Goal: Task Accomplishment & Management: Use online tool/utility

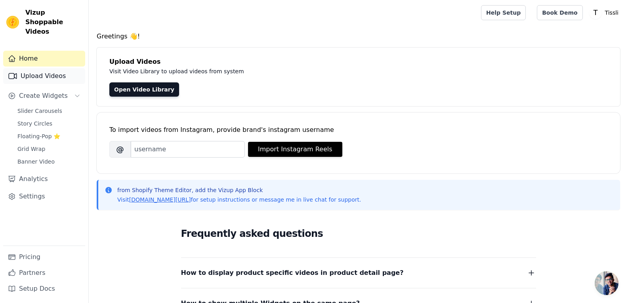
click at [69, 68] on link "Upload Videos" at bounding box center [44, 76] width 82 height 16
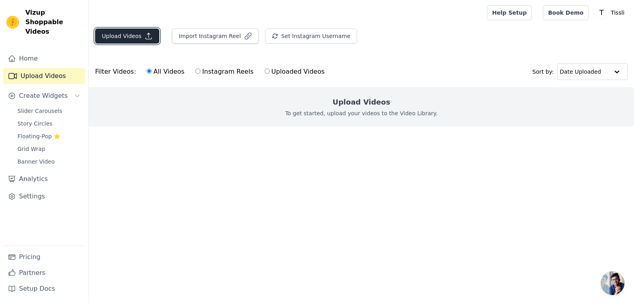
click at [133, 36] on button "Upload Videos" at bounding box center [127, 36] width 64 height 15
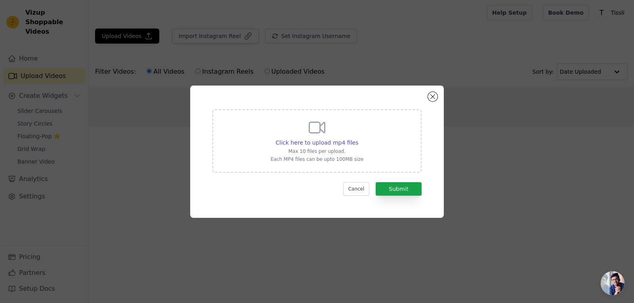
click at [277, 139] on div "Click here to upload mp4 files" at bounding box center [316, 143] width 93 height 8
click at [358, 139] on input "Click here to upload mp4 files Max 10 files per upload. Each MP4 files can be u…" at bounding box center [358, 138] width 0 height 0
type input "C:\fakepath\BP-01-017.mp4"
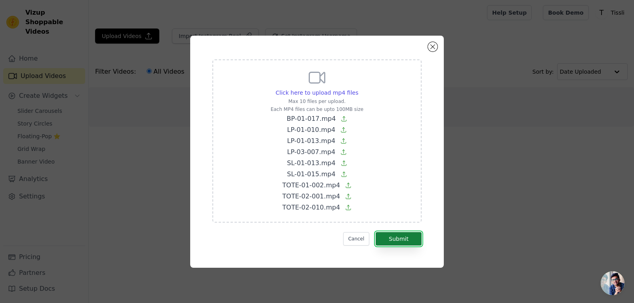
click at [403, 243] on button "Submit" at bounding box center [398, 238] width 46 height 13
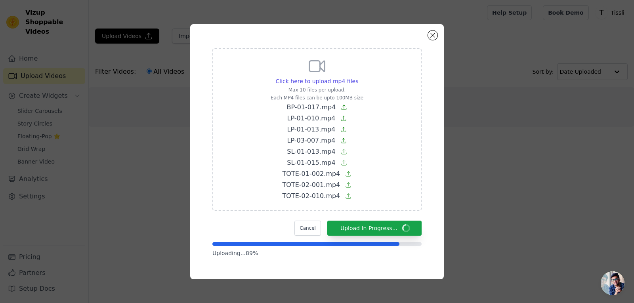
click at [432, 221] on div "Click here to upload mp4 files Max 10 files per upload. Each MP4 files can be u…" at bounding box center [316, 151] width 253 height 255
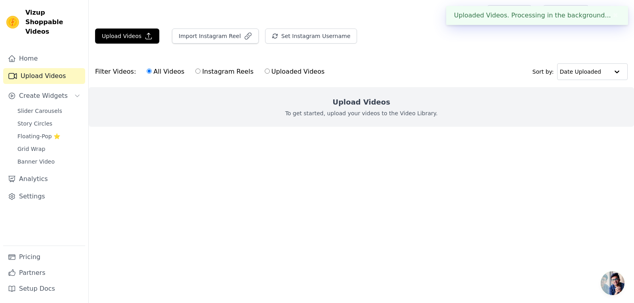
click at [439, 158] on html "Uploaded Videos. Processing in the background... ✖ Vizup Shoppable Videos Home …" at bounding box center [317, 79] width 634 height 158
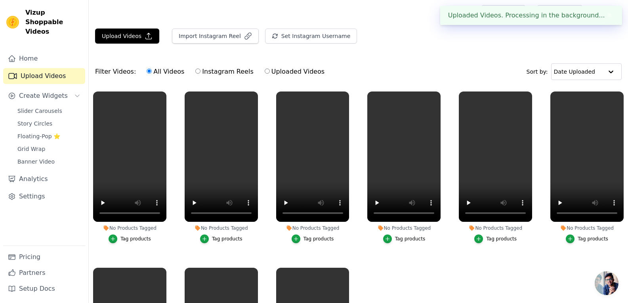
click at [139, 239] on div "Tag products" at bounding box center [135, 239] width 30 height 6
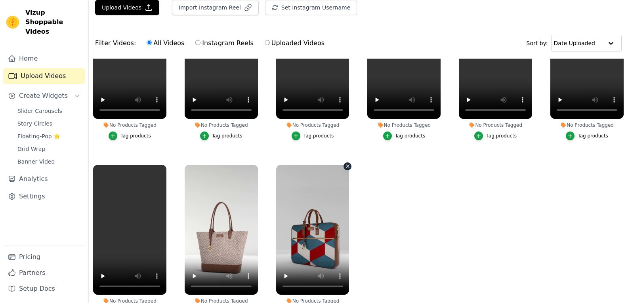
scroll to position [81, 0]
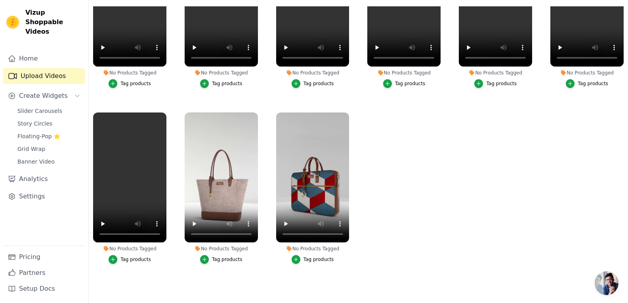
click at [321, 256] on div "Tag products" at bounding box center [318, 259] width 30 height 6
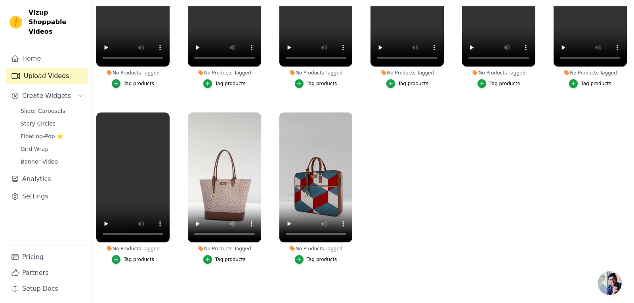
scroll to position [0, 0]
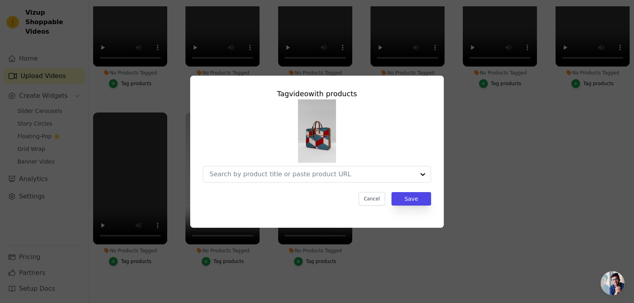
click at [391, 77] on div "Tag video with products Cancel Save" at bounding box center [316, 152] width 253 height 152
click at [285, 175] on input "No Products Tagged Tag video with products Cancel Save Tag products" at bounding box center [312, 174] width 205 height 8
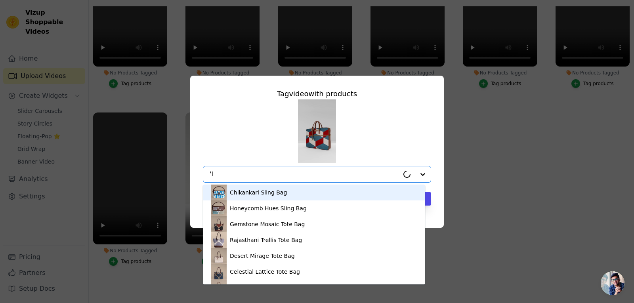
type input "'"
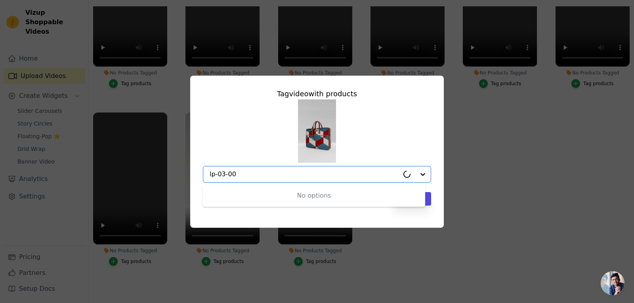
type input "lp-03-007"
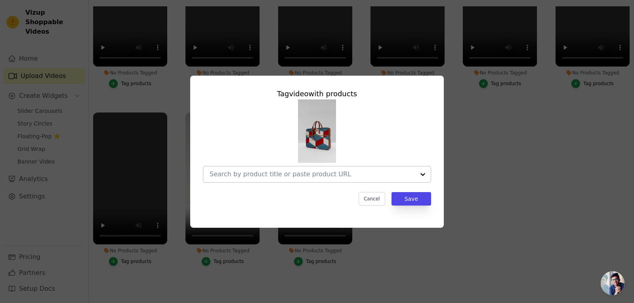
click at [302, 172] on input "No Products Tagged Tag video with products Cancel Save Tag products" at bounding box center [312, 174] width 205 height 8
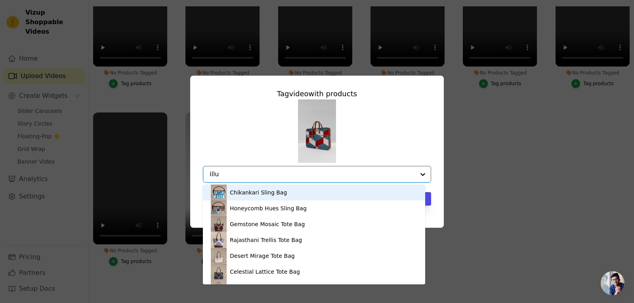
type input "illus"
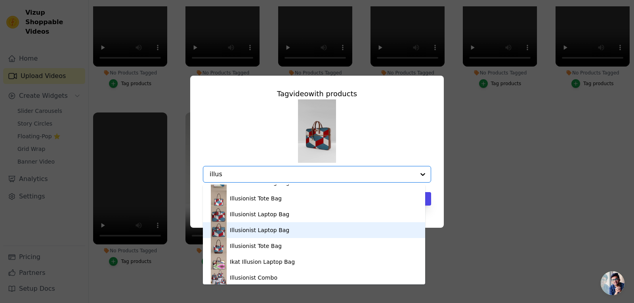
scroll to position [27, 0]
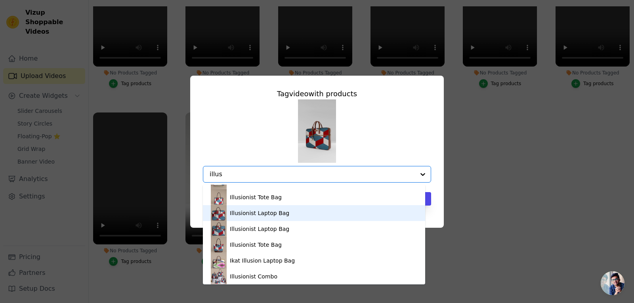
click at [274, 208] on div "Illusionist Laptop Bag" at bounding box center [314, 213] width 206 height 16
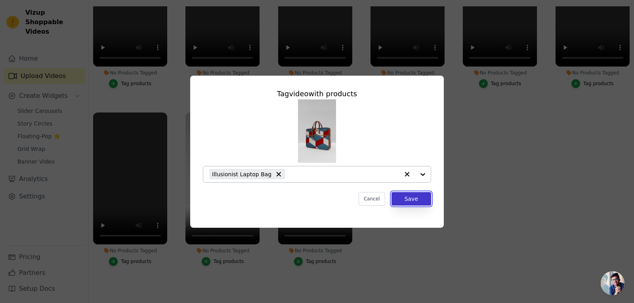
click at [410, 198] on button "Save" at bounding box center [411, 198] width 40 height 13
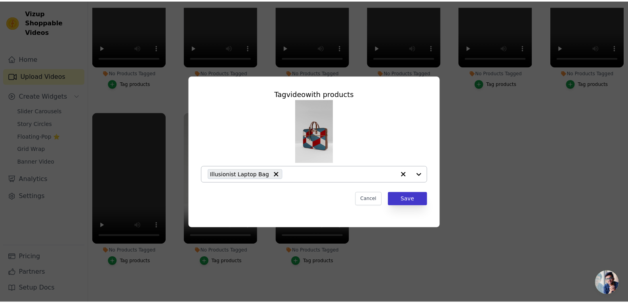
scroll to position [81, 0]
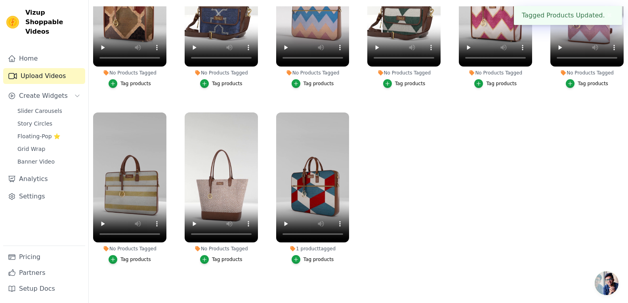
click at [230, 258] on div "Tag products" at bounding box center [227, 259] width 30 height 6
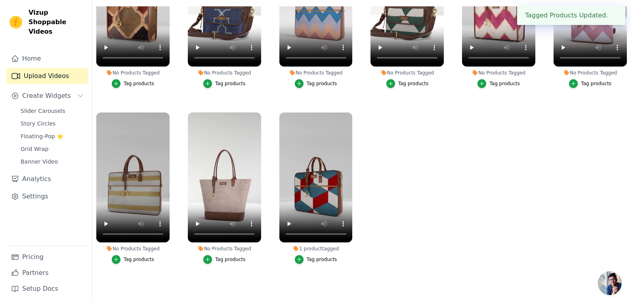
scroll to position [0, 0]
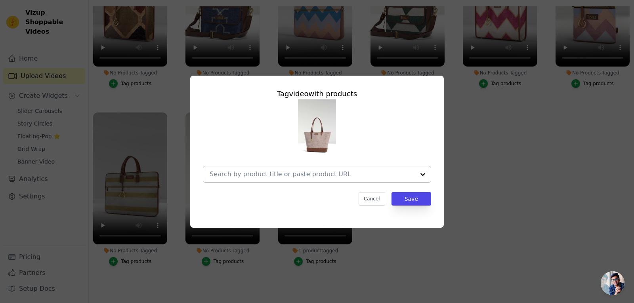
click at [248, 167] on div at bounding box center [312, 174] width 205 height 16
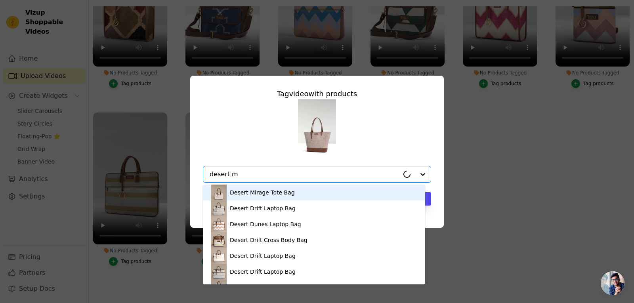
type input "desert mi"
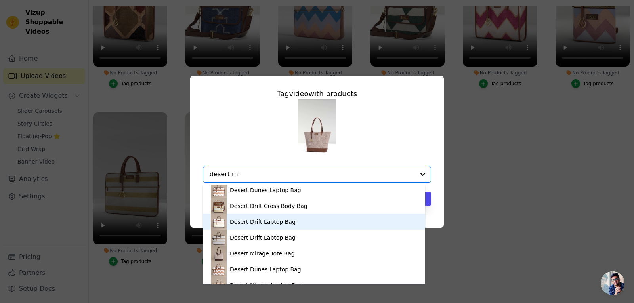
scroll to position [36, 0]
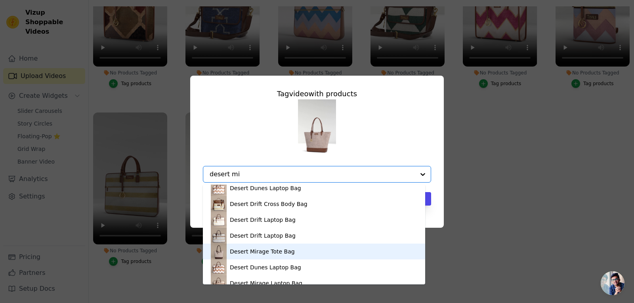
click at [265, 250] on div "Desert Mirage Tote Bag" at bounding box center [262, 252] width 65 height 8
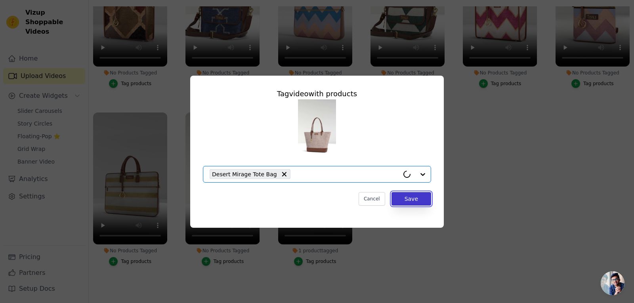
click at [417, 198] on button "Save" at bounding box center [411, 198] width 40 height 13
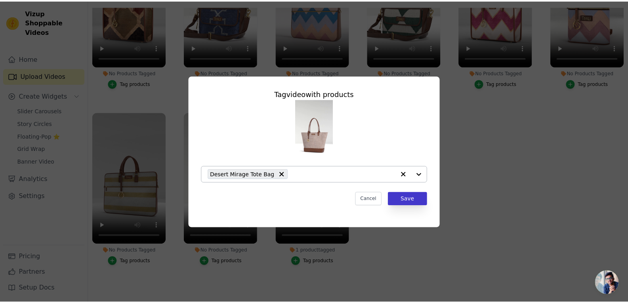
scroll to position [81, 0]
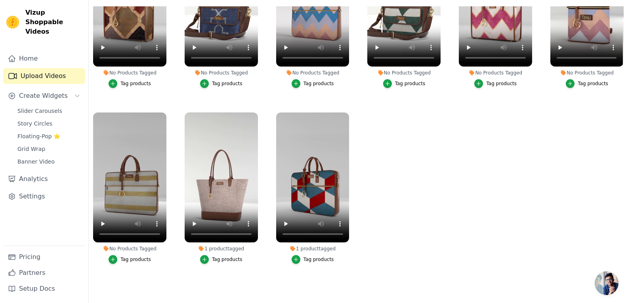
click at [139, 256] on div "Tag products" at bounding box center [135, 259] width 30 height 6
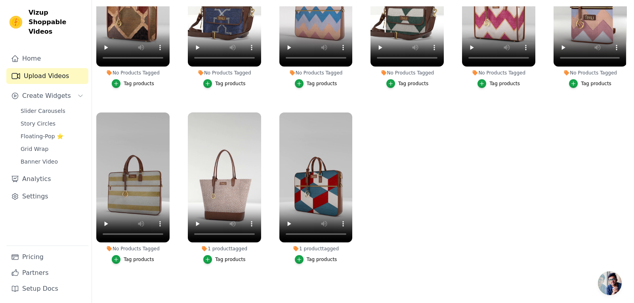
scroll to position [0, 0]
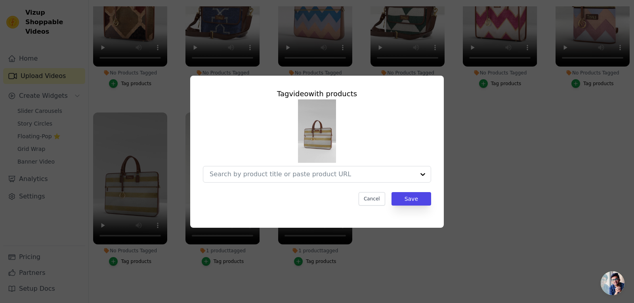
click at [285, 155] on div at bounding box center [317, 140] width 228 height 83
click at [282, 169] on div at bounding box center [312, 174] width 205 height 16
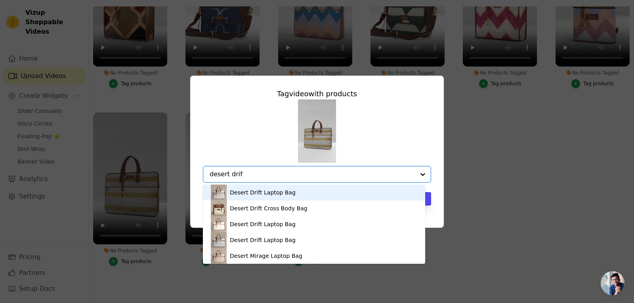
type input "desert drift"
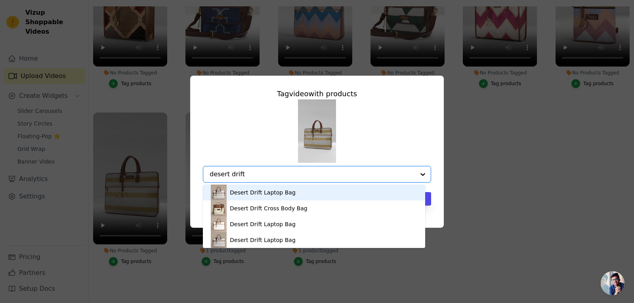
click at [326, 196] on div "Desert Drift Laptop Bag" at bounding box center [314, 193] width 206 height 16
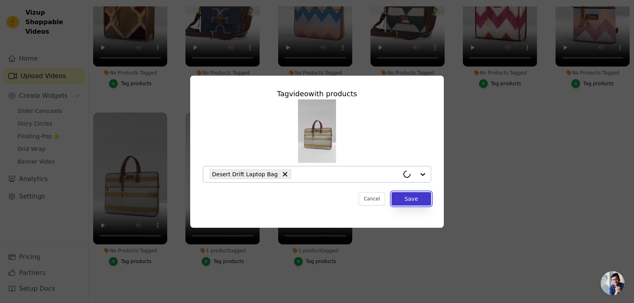
click at [399, 199] on button "Save" at bounding box center [411, 198] width 40 height 13
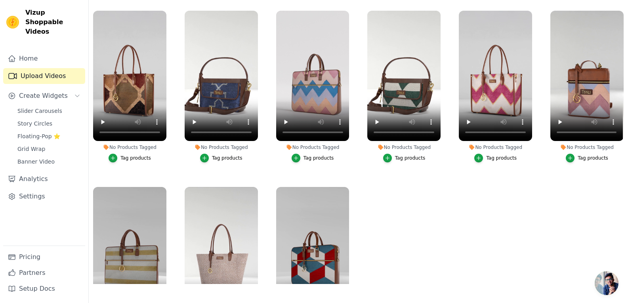
click at [571, 162] on label "No Products Tagged Tag products" at bounding box center [587, 88] width 74 height 156
click at [581, 156] on div "Tag products" at bounding box center [592, 158] width 30 height 6
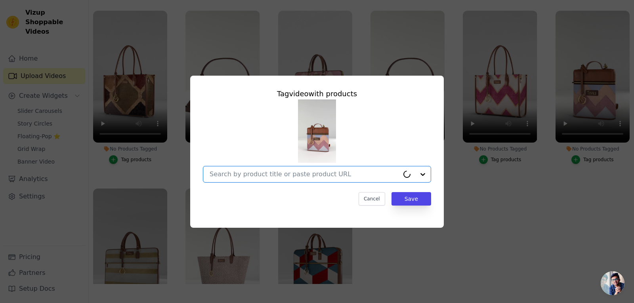
click at [309, 173] on input "No Products Tagged Tag video with products Option undefined, selected. Select i…" at bounding box center [304, 174] width 189 height 8
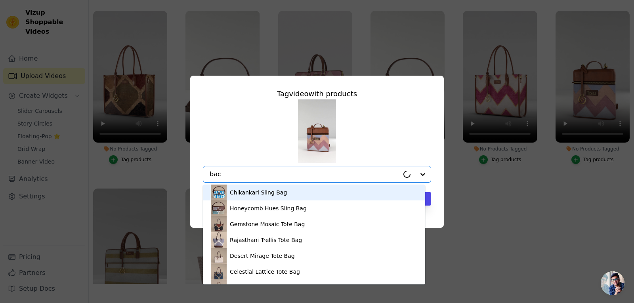
type input "back"
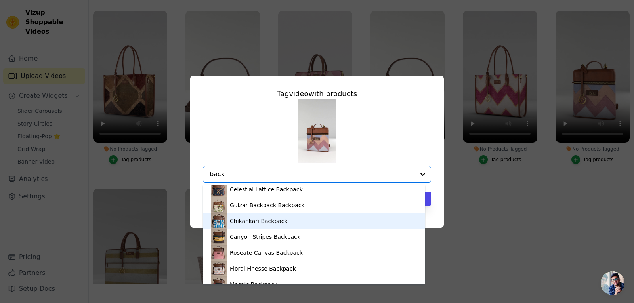
scroll to position [90, 0]
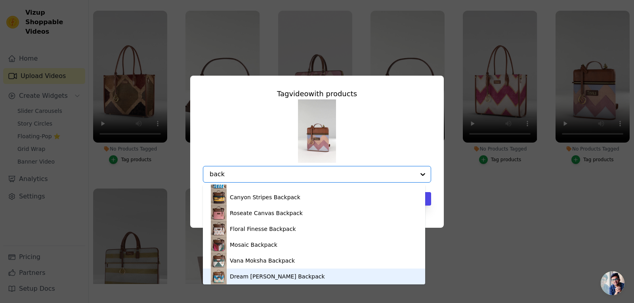
click at [266, 272] on div "Dream [PERSON_NAME] Backpack" at bounding box center [314, 277] width 206 height 16
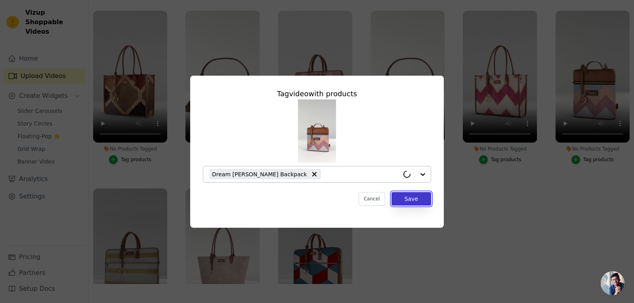
click at [414, 202] on button "Save" at bounding box center [411, 198] width 40 height 13
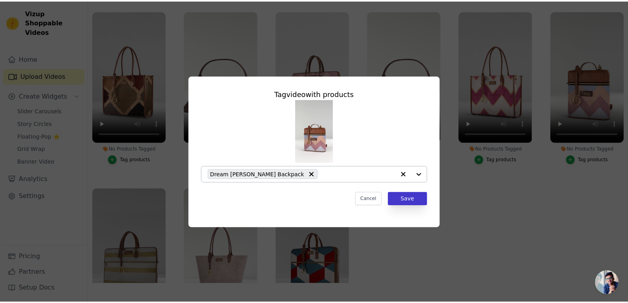
scroll to position [81, 0]
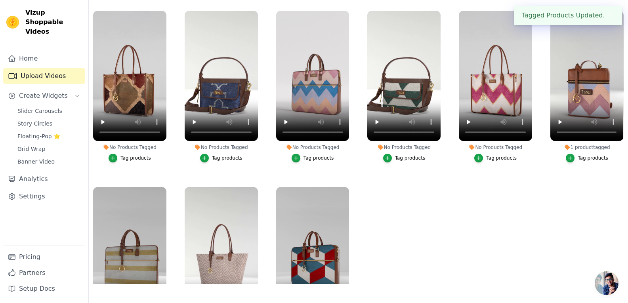
click at [493, 155] on div "Tag products" at bounding box center [501, 158] width 30 height 6
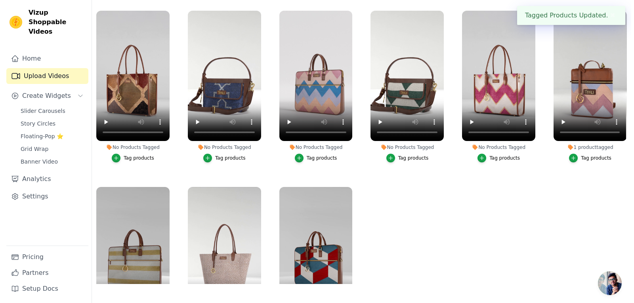
scroll to position [0, 0]
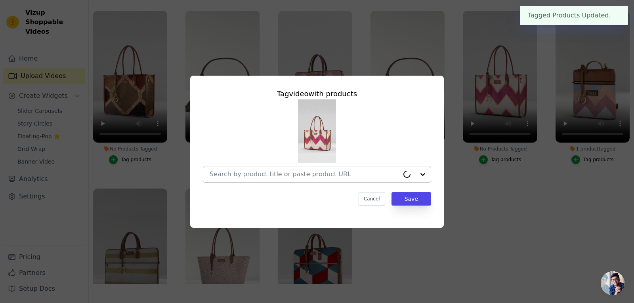
click at [292, 177] on input "No Products Tagged Tag video with products Cancel Save Tag products" at bounding box center [304, 174] width 189 height 8
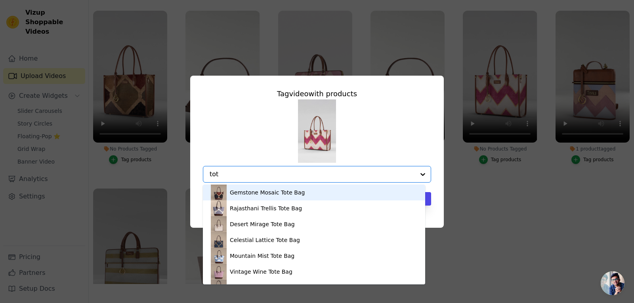
type input "tote"
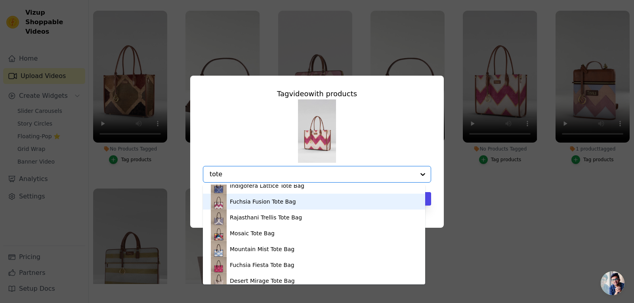
scroll to position [261, 0]
click at [259, 205] on div "Fuchsia Fusion Tote Bag" at bounding box center [314, 201] width 206 height 16
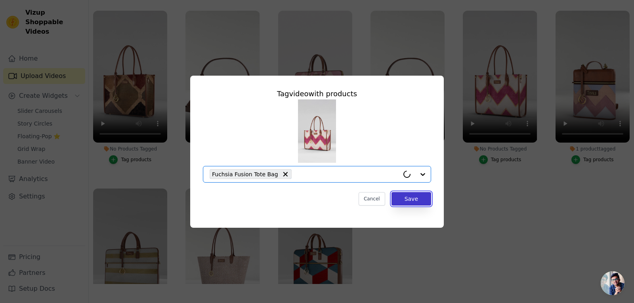
click at [406, 200] on button "Save" at bounding box center [411, 198] width 40 height 13
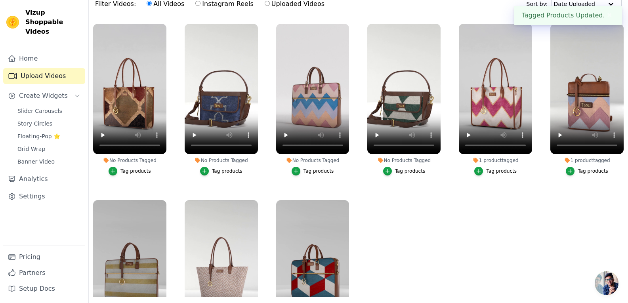
scroll to position [67, 0]
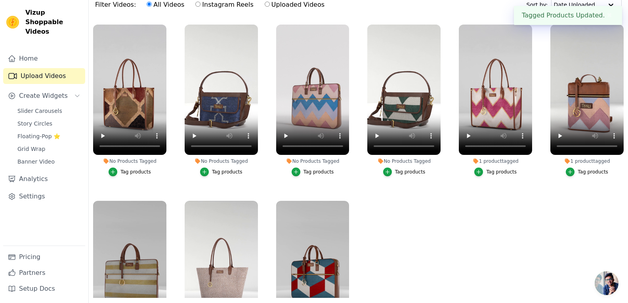
click at [404, 177] on label "No Products Tagged Tag products" at bounding box center [404, 102] width 74 height 156
click at [406, 176] on label "No Products Tagged Tag products" at bounding box center [404, 102] width 74 height 156
click at [407, 174] on button "Tag products" at bounding box center [404, 172] width 42 height 9
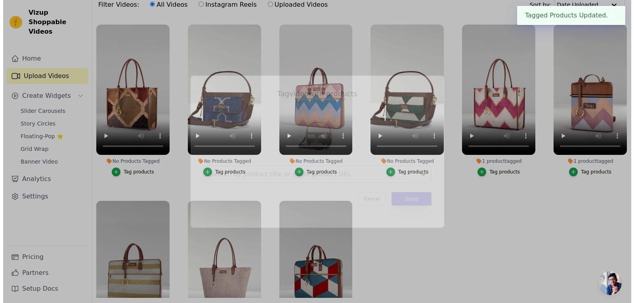
scroll to position [0, 0]
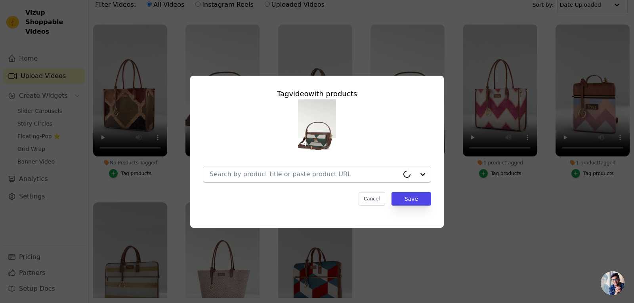
click at [285, 169] on div at bounding box center [304, 174] width 189 height 16
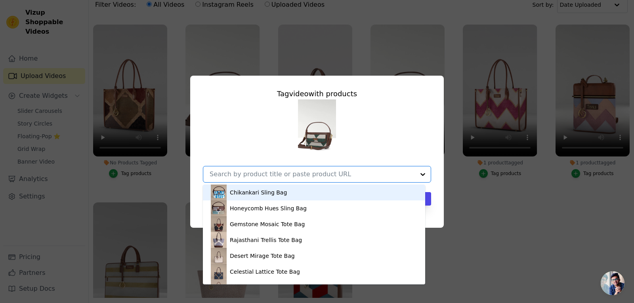
click at [279, 174] on input "No Products Tagged Tag video with products Chikankari Sling Bag Honeycomb Hues …" at bounding box center [312, 174] width 205 height 8
type input "sling"
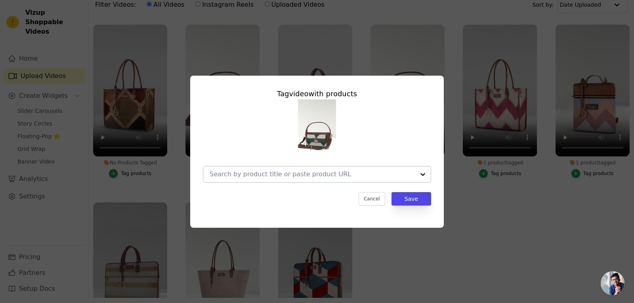
click at [250, 177] on input "No Products Tagged Tag video with products Cancel Save Tag products" at bounding box center [312, 174] width 205 height 8
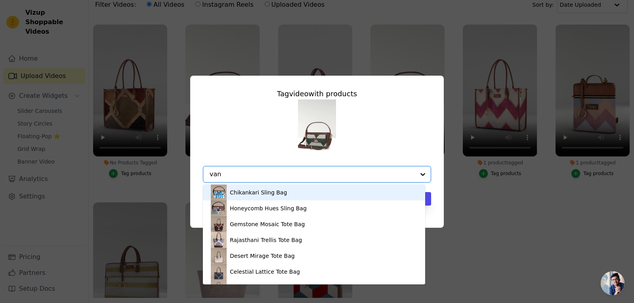
type input "vana"
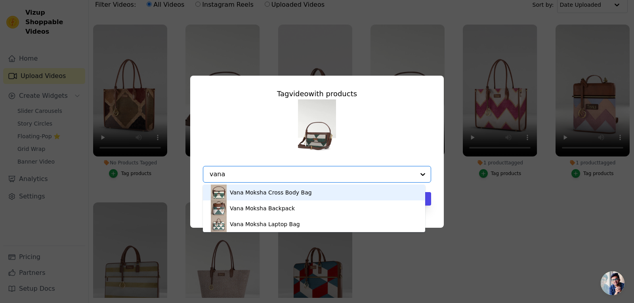
click at [282, 197] on div "Vana Moksha Cross Body Bag" at bounding box center [314, 193] width 206 height 16
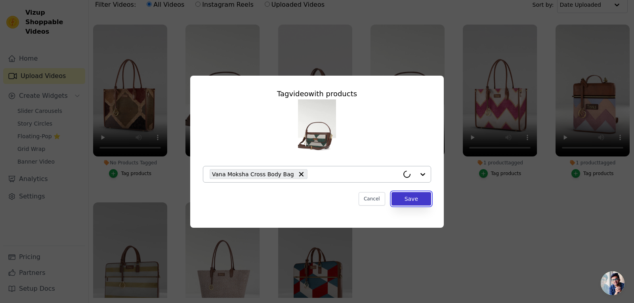
click at [404, 197] on button "Save" at bounding box center [411, 198] width 40 height 13
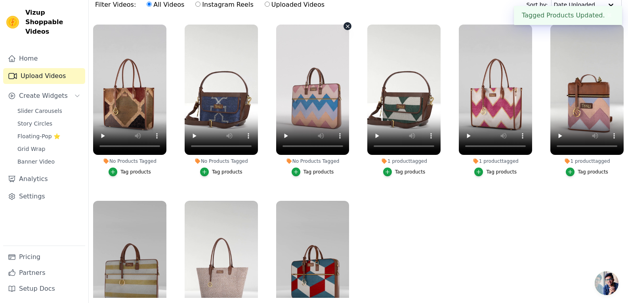
scroll to position [55, 0]
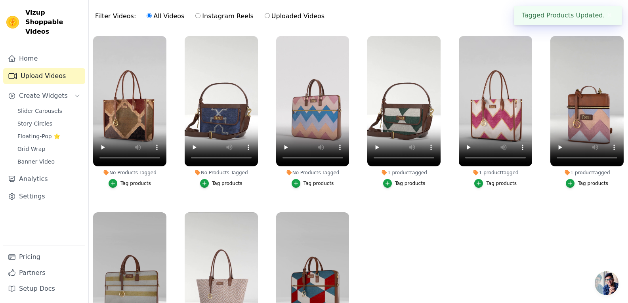
click at [302, 185] on button "Tag products" at bounding box center [312, 183] width 42 height 9
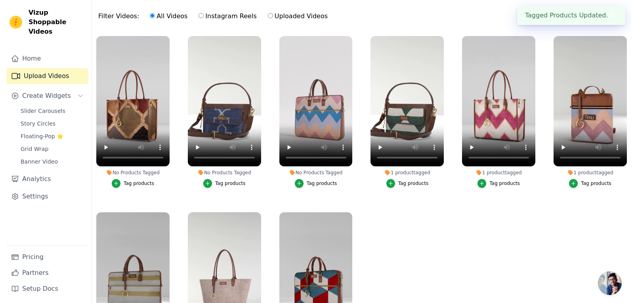
scroll to position [0, 0]
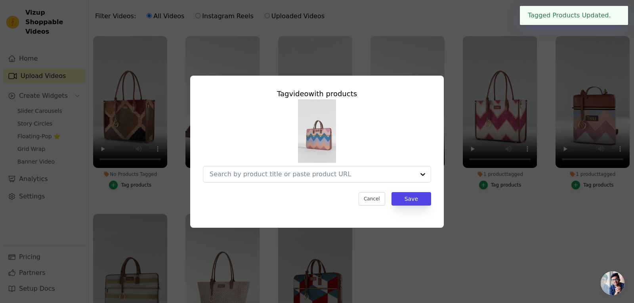
click at [128, 157] on div "Tag video with products Cancel Save" at bounding box center [317, 151] width 608 height 177
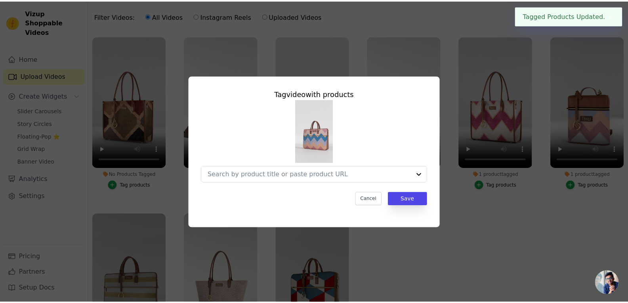
scroll to position [55, 0]
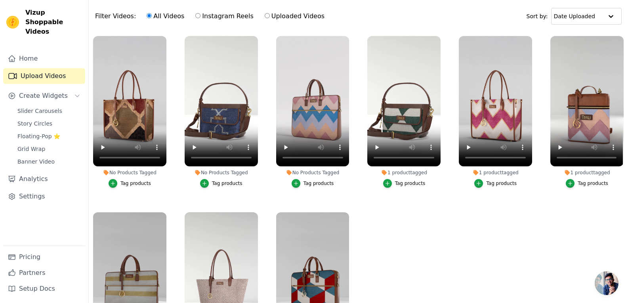
click at [128, 184] on div "Tag products" at bounding box center [135, 183] width 30 height 6
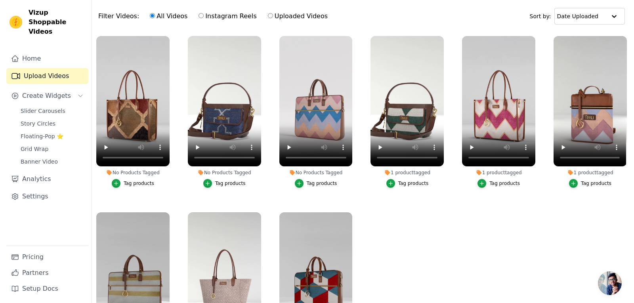
scroll to position [0, 0]
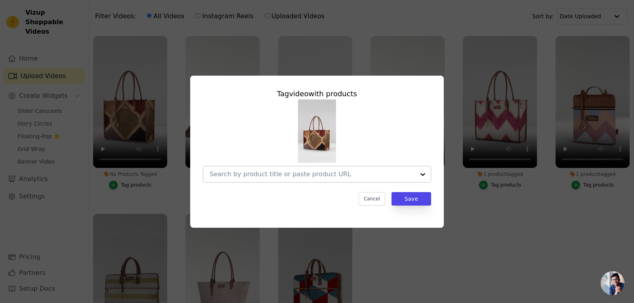
click at [250, 182] on div at bounding box center [317, 174] width 228 height 17
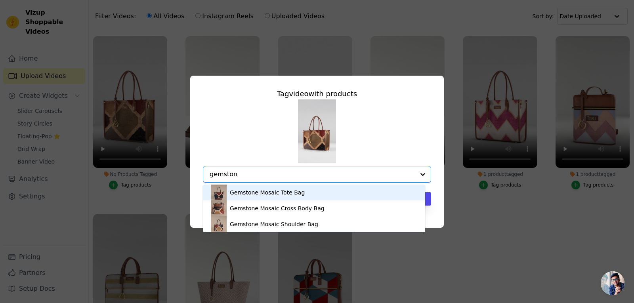
type input "gemstone"
click at [285, 197] on div "Gemstone Mosaic Tote Bag" at bounding box center [314, 193] width 206 height 16
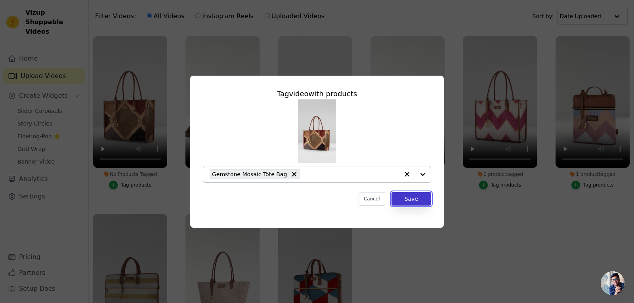
click at [406, 202] on button "Save" at bounding box center [411, 198] width 40 height 13
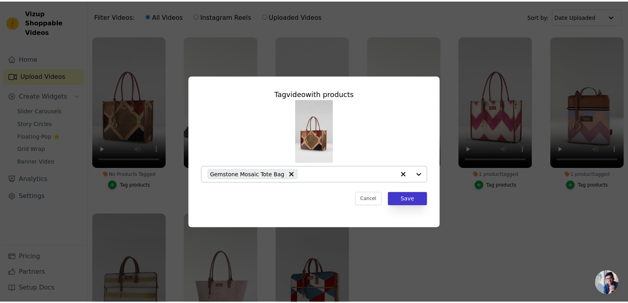
scroll to position [55, 0]
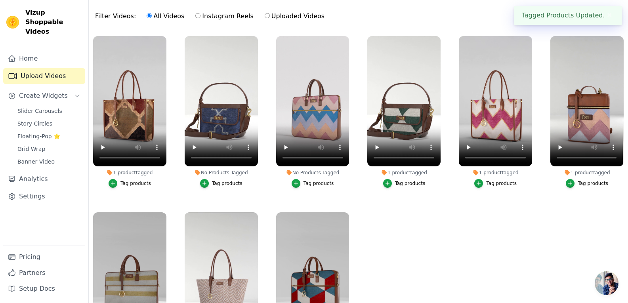
click at [316, 181] on div "Tag products" at bounding box center [318, 183] width 30 height 6
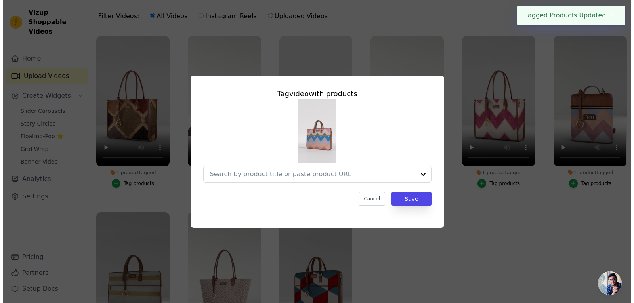
scroll to position [0, 0]
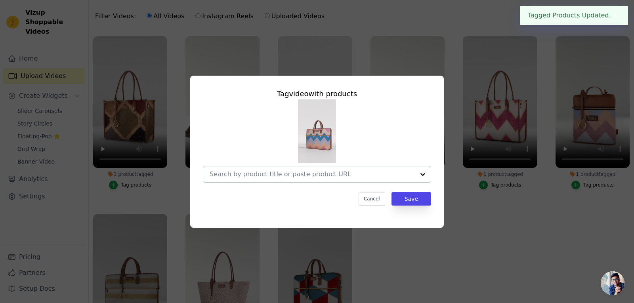
click at [275, 171] on input "No Products Tagged Tag video with products Cancel Save Tag products" at bounding box center [312, 174] width 205 height 8
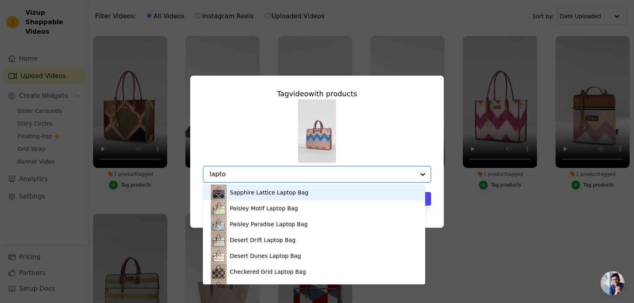
type input "laptop"
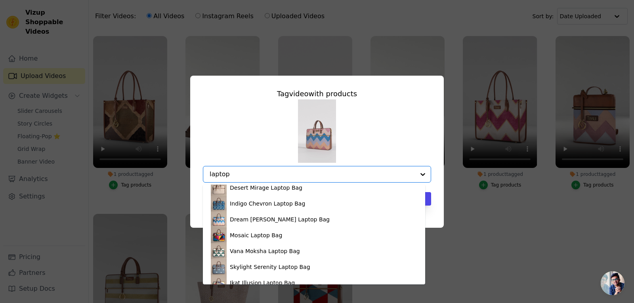
scroll to position [480, 0]
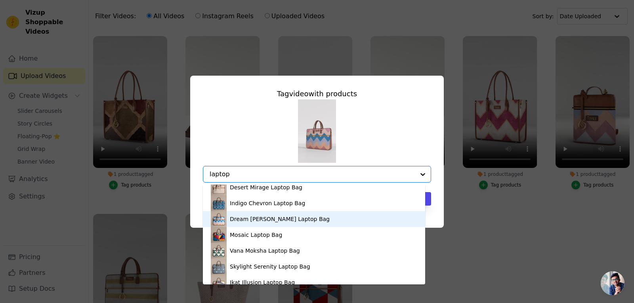
click at [258, 215] on div "Dream [PERSON_NAME] Laptop Bag" at bounding box center [314, 219] width 206 height 16
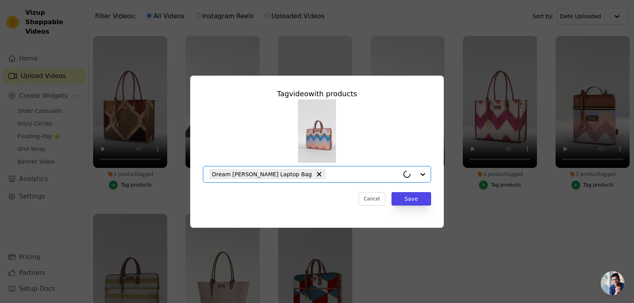
click at [411, 191] on div "Tag video with products Option Dream Weaver Laptop Bag, selected. Select is foc…" at bounding box center [316, 147] width 241 height 130
click at [411, 200] on button "Save" at bounding box center [411, 198] width 40 height 13
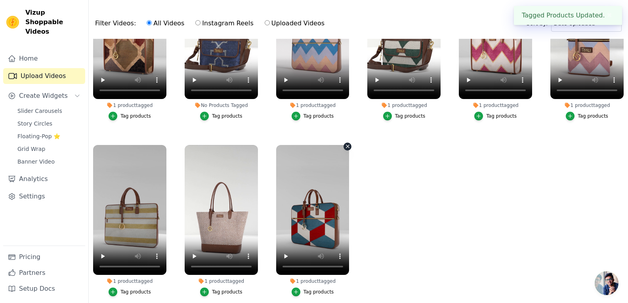
scroll to position [0, 0]
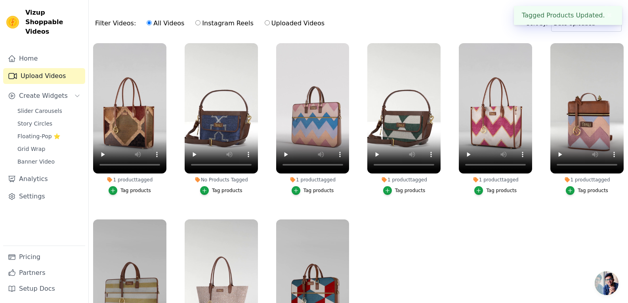
click at [611, 15] on button "✖" at bounding box center [609, 16] width 9 height 10
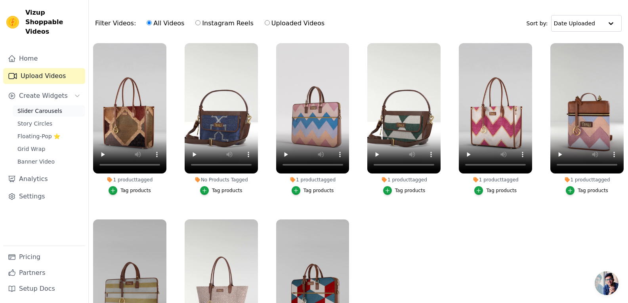
click at [46, 107] on span "Slider Carousels" at bounding box center [39, 111] width 45 height 8
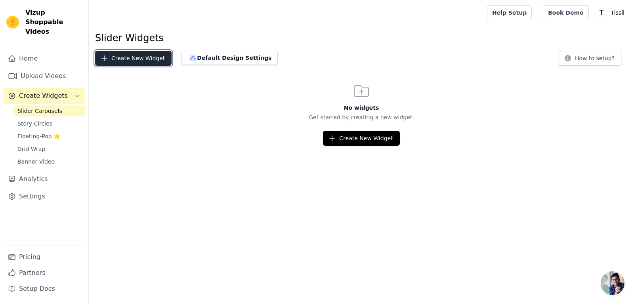
click at [128, 65] on button "Create New Widget" at bounding box center [133, 58] width 76 height 15
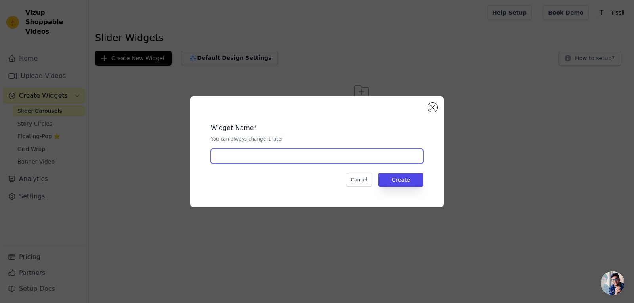
click at [333, 153] on input "text" at bounding box center [317, 156] width 212 height 15
type input "C1"
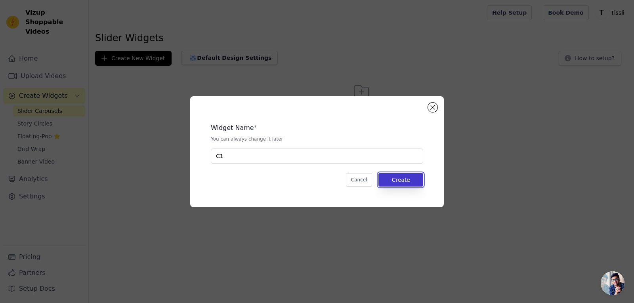
click at [402, 184] on button "Create" at bounding box center [400, 179] width 45 height 13
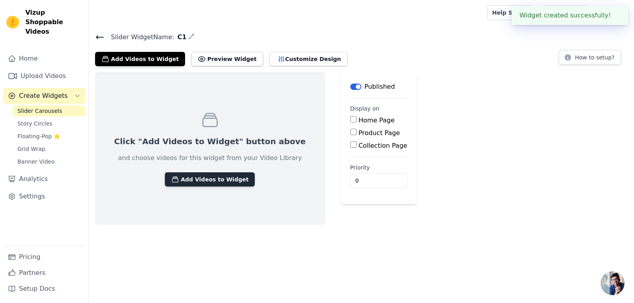
click at [204, 180] on button "Add Videos to Widget" at bounding box center [210, 179] width 90 height 14
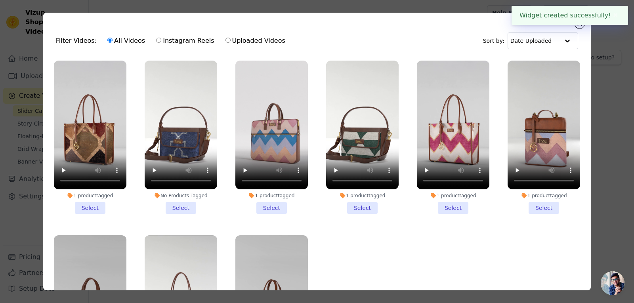
click at [96, 210] on li "1 product tagged Select" at bounding box center [90, 137] width 72 height 153
click at [0, 0] on input "1 product tagged Select" at bounding box center [0, 0] width 0 height 0
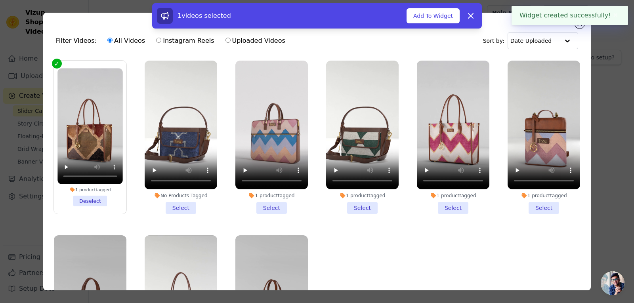
click at [170, 201] on li "No Products Tagged Select" at bounding box center [181, 137] width 72 height 153
click at [0, 0] on input "No Products Tagged Select" at bounding box center [0, 0] width 0 height 0
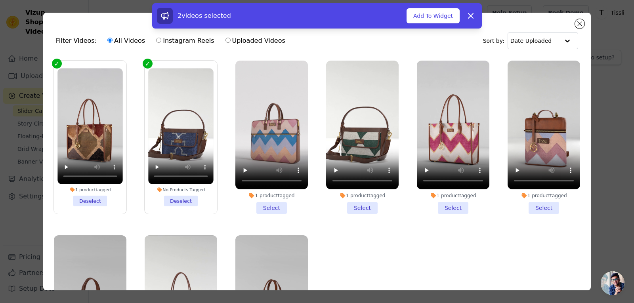
click at [259, 206] on li "1 product tagged Select" at bounding box center [271, 137] width 72 height 153
click at [0, 0] on input "1 product tagged Select" at bounding box center [0, 0] width 0 height 0
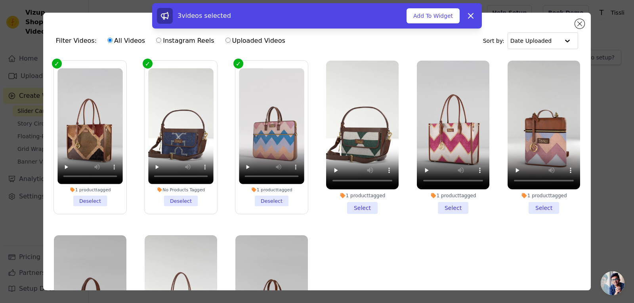
click at [347, 204] on li "1 product tagged Select" at bounding box center [362, 137] width 72 height 153
click at [0, 0] on input "1 product tagged Select" at bounding box center [0, 0] width 0 height 0
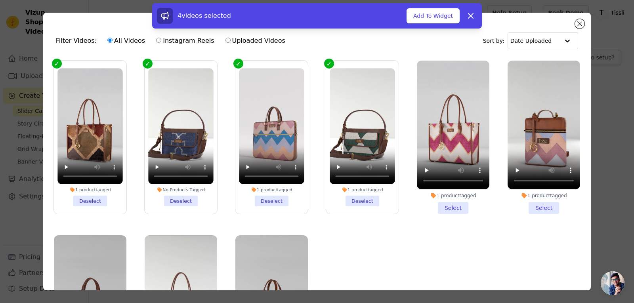
click at [441, 209] on li "1 product tagged Select" at bounding box center [453, 137] width 72 height 153
click at [0, 0] on input "1 product tagged Select" at bounding box center [0, 0] width 0 height 0
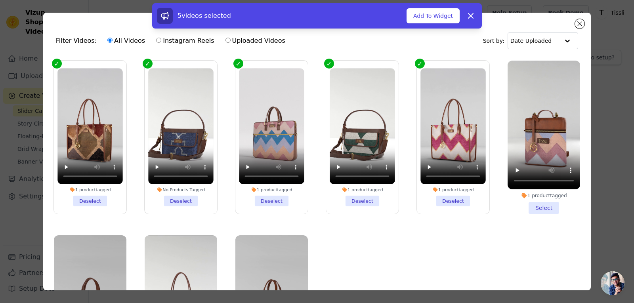
click at [534, 209] on li "1 product tagged Select" at bounding box center [543, 137] width 72 height 153
click at [0, 0] on input "1 product tagged Select" at bounding box center [0, 0] width 0 height 0
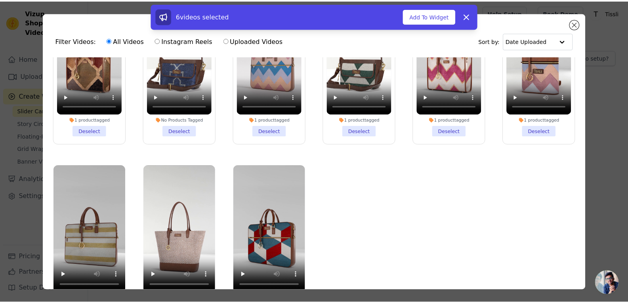
scroll to position [69, 0]
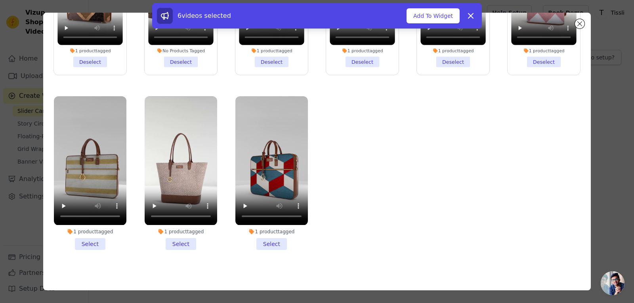
click at [275, 236] on li "1 product tagged Select" at bounding box center [271, 172] width 72 height 153
click at [0, 0] on input "1 product tagged Select" at bounding box center [0, 0] width 0 height 0
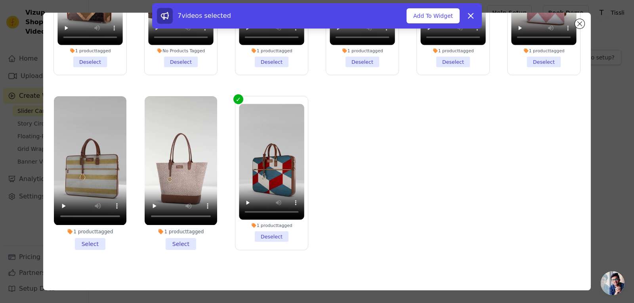
click at [167, 236] on li "1 product tagged Select" at bounding box center [181, 172] width 72 height 153
click at [0, 0] on input "1 product tagged Select" at bounding box center [0, 0] width 0 height 0
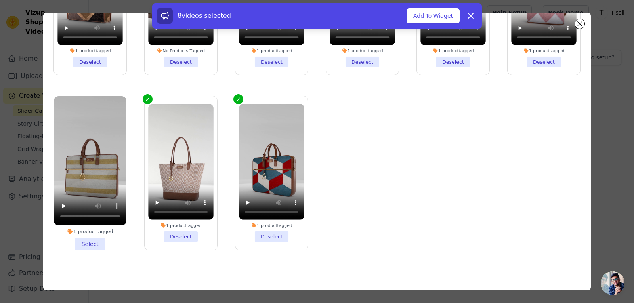
click at [95, 237] on li "1 product tagged Select" at bounding box center [90, 172] width 72 height 153
click at [0, 0] on input "1 product tagged Select" at bounding box center [0, 0] width 0 height 0
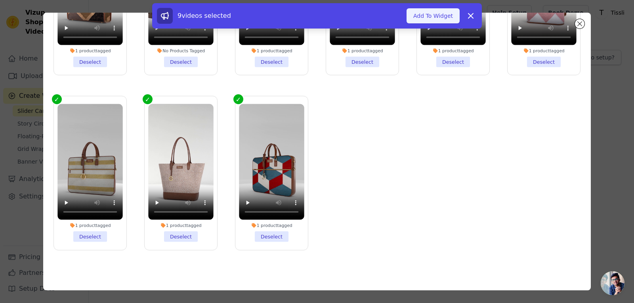
click at [449, 20] on button "Add To Widget" at bounding box center [432, 15] width 53 height 15
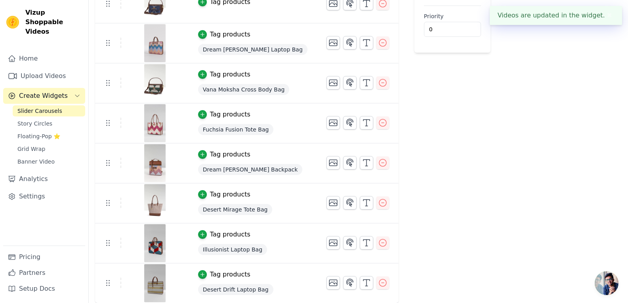
scroll to position [0, 0]
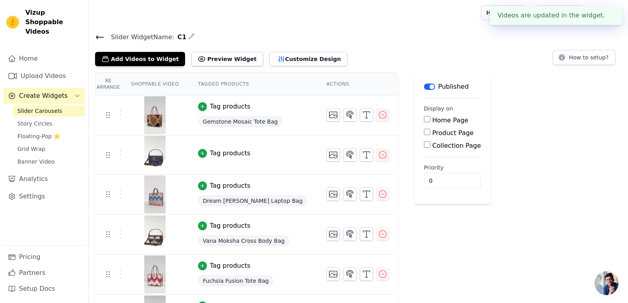
click at [424, 116] on input "Home Page" at bounding box center [427, 119] width 6 height 6
checkbox input "true"
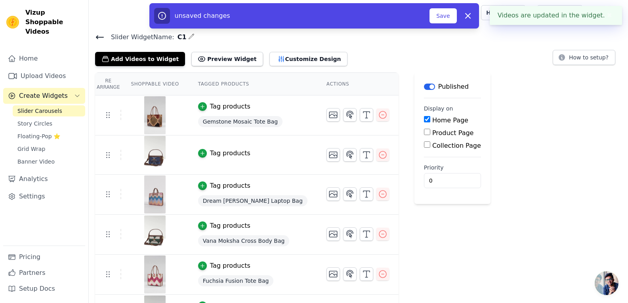
click at [424, 134] on input "Product Page" at bounding box center [427, 132] width 6 height 6
checkbox input "true"
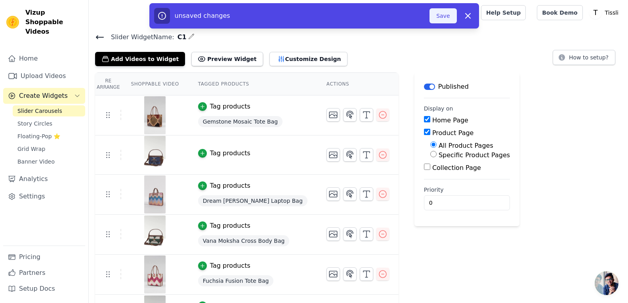
click at [445, 14] on button "Save" at bounding box center [442, 15] width 27 height 15
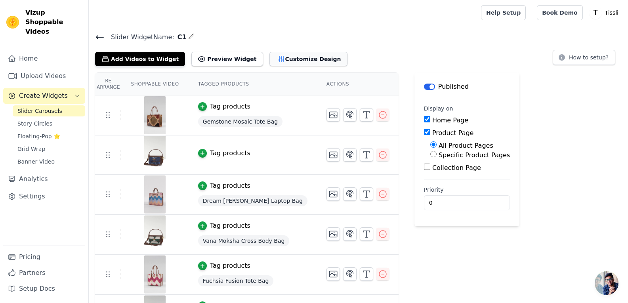
click at [283, 57] on button "Customize Design" at bounding box center [308, 59] width 78 height 14
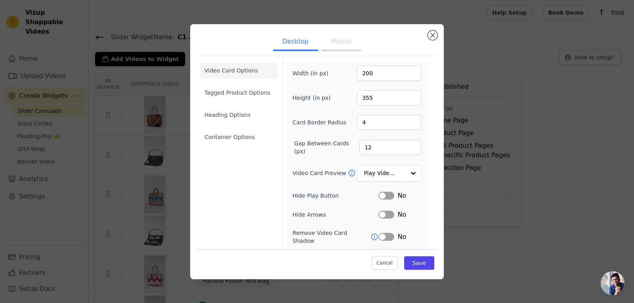
click at [554, 128] on div "Desktop Mobile Video Card Options Tagged Product Options Heading Options Contai…" at bounding box center [317, 151] width 608 height 280
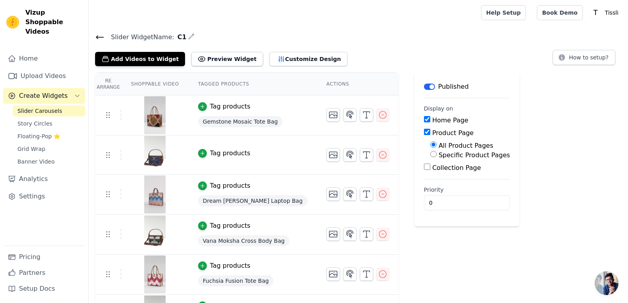
click at [228, 152] on div "Tag products" at bounding box center [230, 154] width 40 height 10
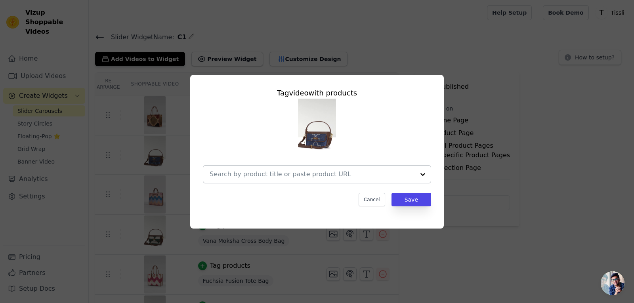
click at [298, 172] on input "text" at bounding box center [312, 175] width 205 height 10
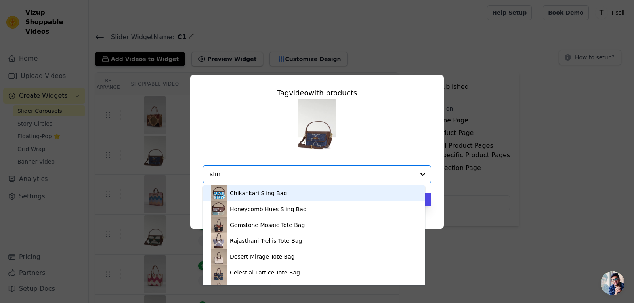
type input "sling"
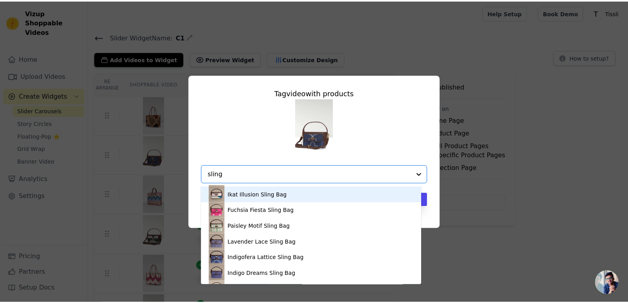
scroll to position [61, 0]
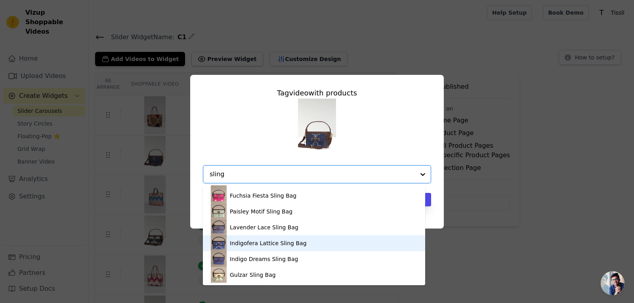
click at [266, 244] on div "Indigofera Lattice Sling Bag" at bounding box center [268, 243] width 77 height 8
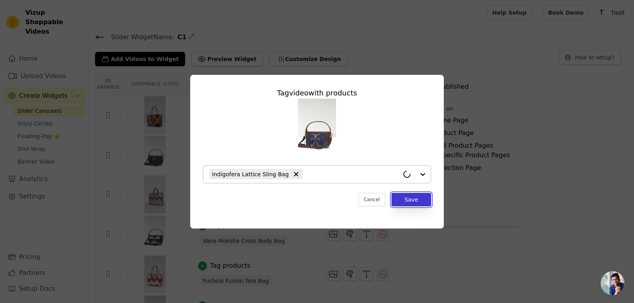
click at [404, 198] on button "Save" at bounding box center [411, 199] width 40 height 13
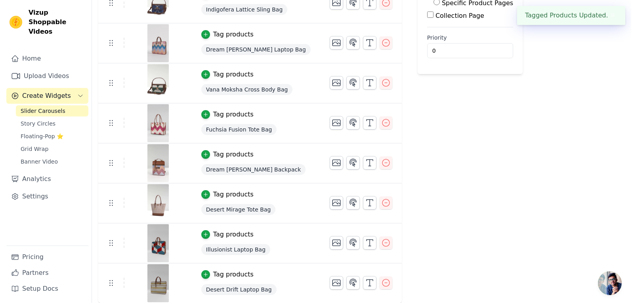
scroll to position [0, 0]
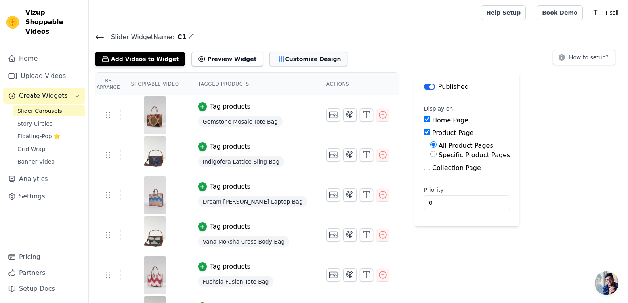
click at [280, 53] on button "Customize Design" at bounding box center [308, 59] width 78 height 14
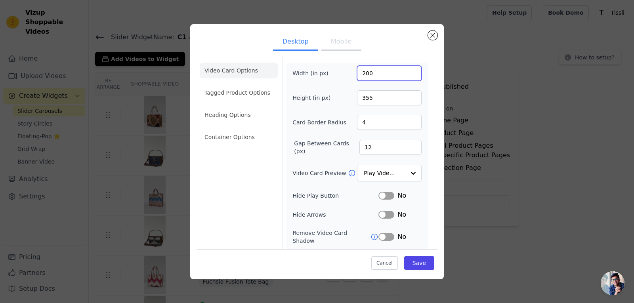
click at [360, 74] on input "200" at bounding box center [389, 73] width 65 height 15
type input "320"
click at [370, 99] on input "355" at bounding box center [389, 97] width 65 height 15
type input "420"
click at [374, 75] on input "319" at bounding box center [389, 73] width 65 height 15
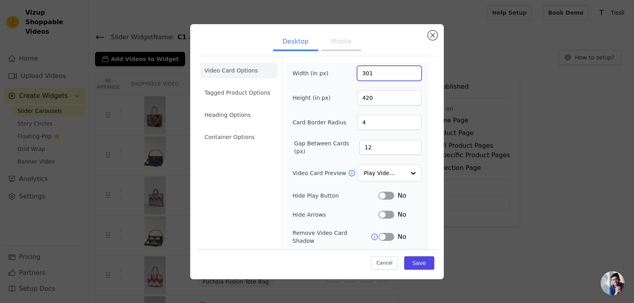
type input "300"
click at [414, 259] on button "Save" at bounding box center [419, 262] width 30 height 13
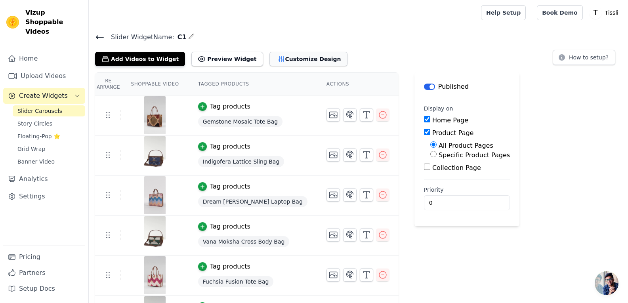
click at [282, 52] on button "Customize Design" at bounding box center [308, 59] width 78 height 14
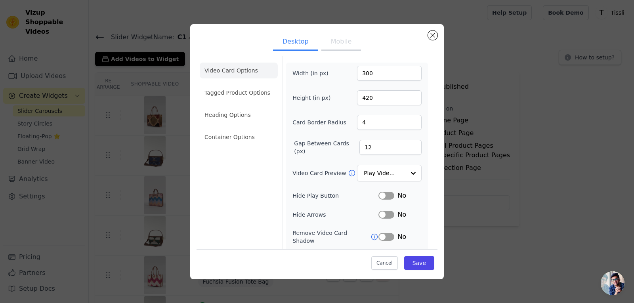
click at [332, 42] on button "Mobile" at bounding box center [341, 42] width 40 height 17
click at [288, 53] on ul "Desktop Mobile" at bounding box center [316, 42] width 241 height 24
click at [369, 117] on input "4" at bounding box center [389, 122] width 65 height 15
type input "6"
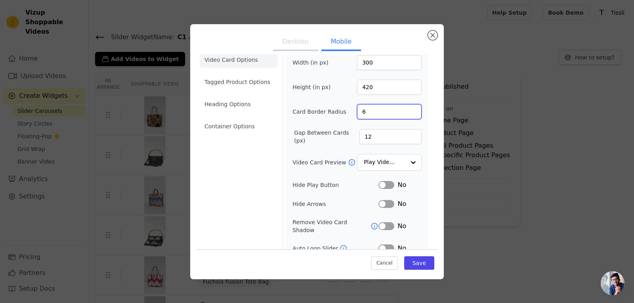
scroll to position [11, 0]
click at [368, 167] on input "Video Card Preview" at bounding box center [384, 162] width 41 height 16
click at [318, 159] on label "Video Card Preview" at bounding box center [319, 162] width 55 height 8
click at [364, 159] on input "Video Card Preview" at bounding box center [384, 162] width 41 height 16
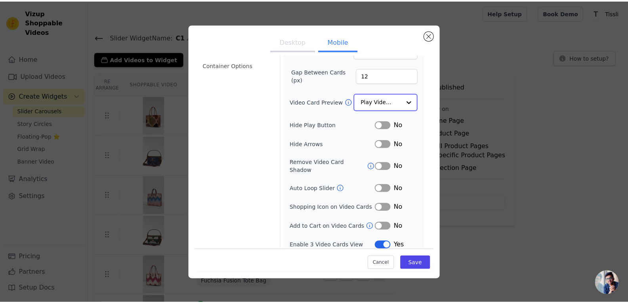
scroll to position [0, 0]
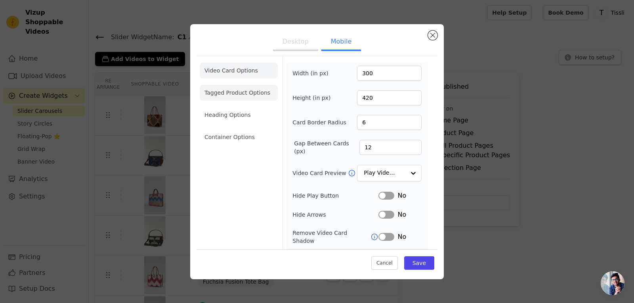
click at [250, 90] on li "Tagged Product Options" at bounding box center [239, 93] width 78 height 16
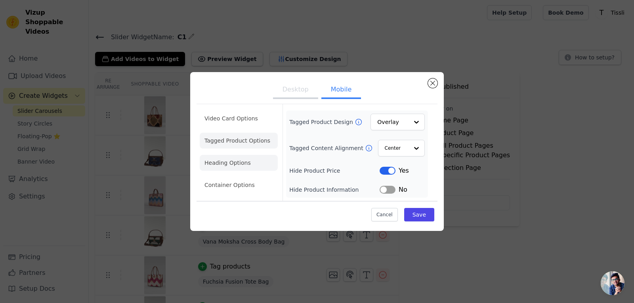
click at [230, 159] on li "Heading Options" at bounding box center [239, 163] width 78 height 16
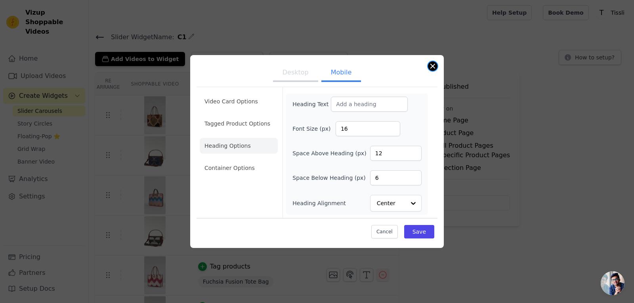
click at [432, 67] on button "Close modal" at bounding box center [433, 66] width 10 height 10
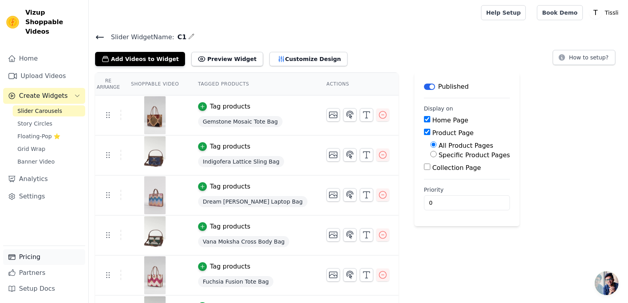
click at [21, 254] on link "Pricing" at bounding box center [44, 257] width 82 height 16
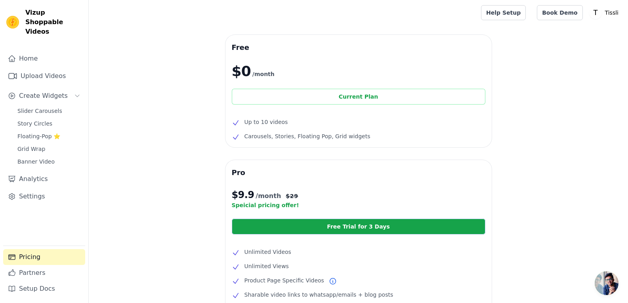
click at [350, 98] on div "Current Plan" at bounding box center [358, 97] width 253 height 16
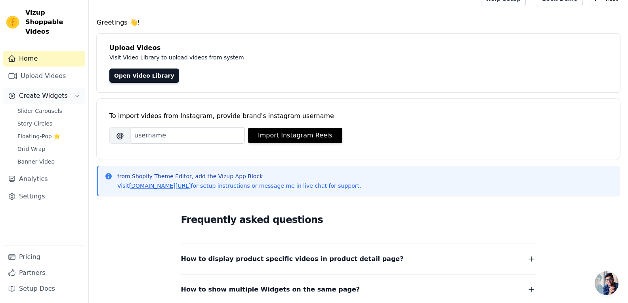
scroll to position [14, 0]
click at [63, 105] on link "Slider Carousels" at bounding box center [49, 110] width 72 height 11
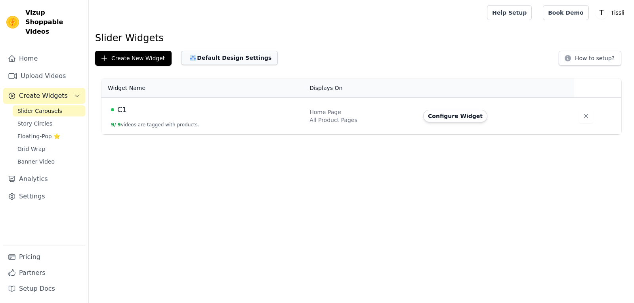
click at [225, 55] on button "Default Design Settings" at bounding box center [229, 58] width 97 height 14
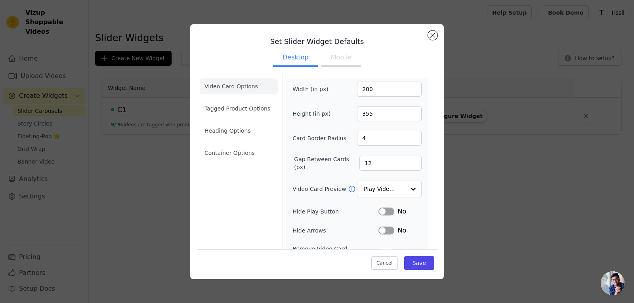
click at [339, 60] on button "Mobile" at bounding box center [341, 58] width 40 height 17
click at [122, 150] on div "Set Slider Widget Defaults Desktop Mobile Video Card Options Tagged Product Opt…" at bounding box center [317, 151] width 608 height 280
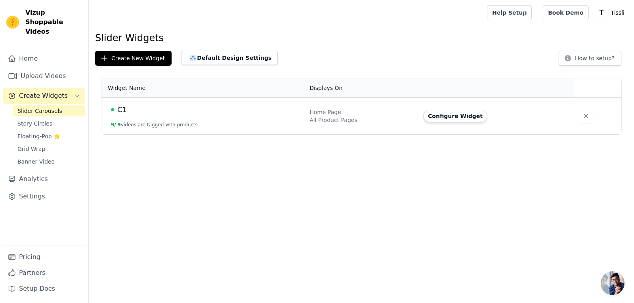
click at [148, 114] on div "C1" at bounding box center [205, 109] width 189 height 11
click at [584, 112] on icon "button" at bounding box center [586, 116] width 8 height 8
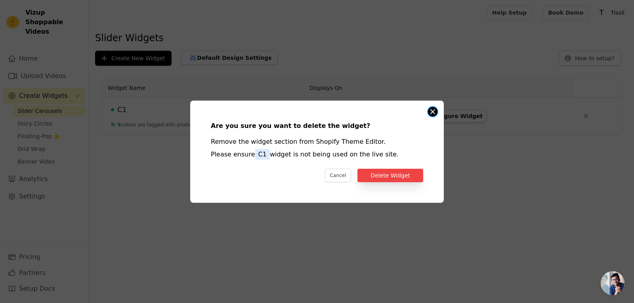
click at [433, 109] on button "Close modal" at bounding box center [433, 112] width 10 height 10
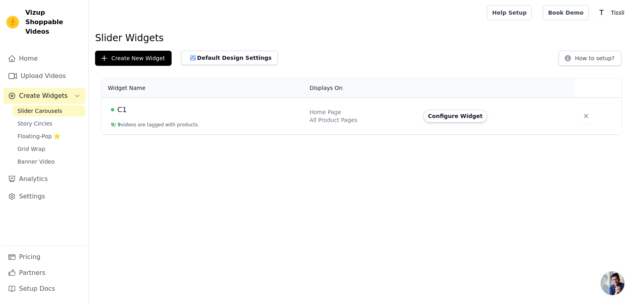
click at [121, 108] on span "C1" at bounding box center [122, 109] width 10 height 11
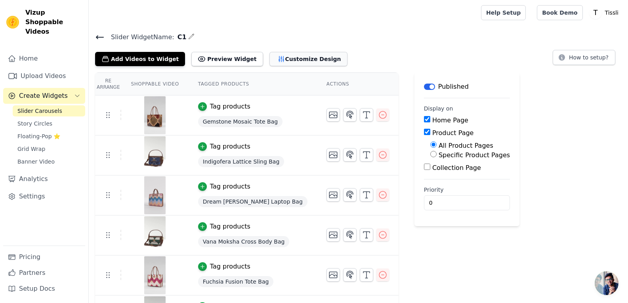
click at [269, 53] on button "Customize Design" at bounding box center [308, 59] width 78 height 14
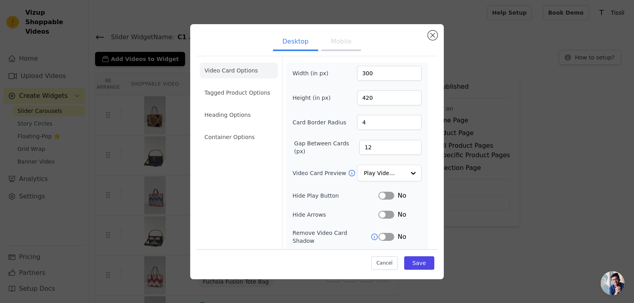
click at [339, 46] on button "Mobile" at bounding box center [341, 42] width 40 height 17
click at [360, 74] on input "300" at bounding box center [389, 73] width 65 height 15
click at [363, 75] on input "300" at bounding box center [389, 73] width 65 height 15
type input "260"
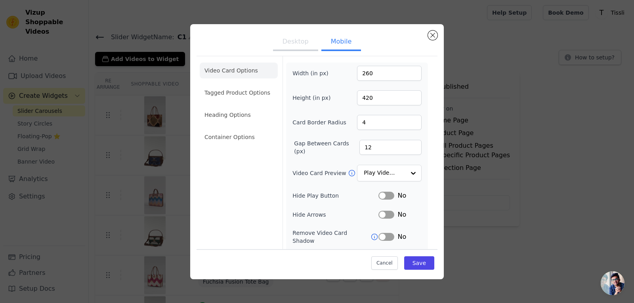
click at [306, 41] on button "Desktop" at bounding box center [295, 42] width 45 height 17
click at [336, 44] on button "Mobile" at bounding box center [341, 42] width 40 height 17
click at [422, 262] on button "Save" at bounding box center [419, 262] width 30 height 13
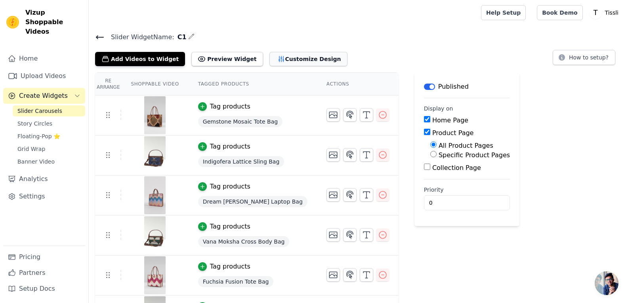
click at [297, 56] on button "Customize Design" at bounding box center [308, 59] width 78 height 14
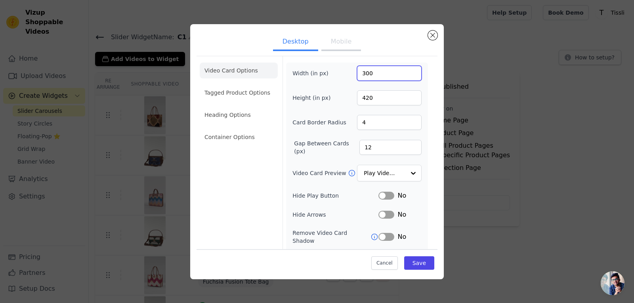
click at [375, 70] on input "300" at bounding box center [389, 73] width 65 height 15
type input "300"
click at [340, 43] on button "Mobile" at bounding box center [341, 42] width 40 height 17
click at [373, 73] on input "260" at bounding box center [389, 73] width 65 height 15
type input "280"
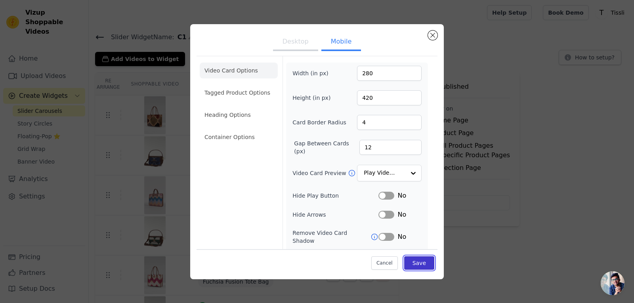
click at [412, 265] on button "Save" at bounding box center [419, 262] width 30 height 13
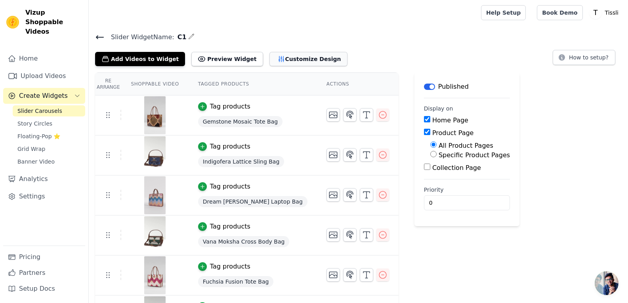
click at [282, 60] on button "Customize Design" at bounding box center [308, 59] width 78 height 14
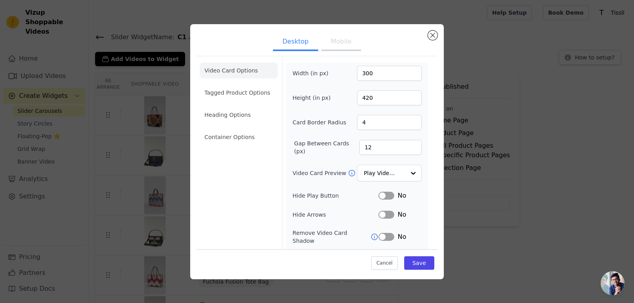
click at [340, 34] on button "Mobile" at bounding box center [341, 42] width 40 height 17
click at [343, 46] on button "Mobile" at bounding box center [341, 42] width 40 height 17
click at [365, 93] on input "420" at bounding box center [389, 97] width 65 height 15
type input "400"
click at [419, 269] on button "Save" at bounding box center [419, 262] width 30 height 13
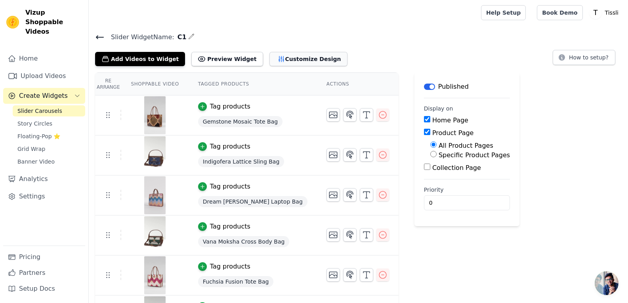
click at [291, 53] on button "Customize Design" at bounding box center [308, 59] width 78 height 14
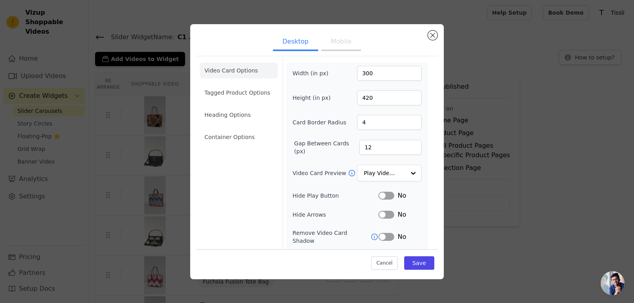
click at [331, 44] on button "Mobile" at bounding box center [341, 42] width 40 height 17
click at [299, 37] on button "Desktop" at bounding box center [295, 42] width 45 height 17
